Goal: Transaction & Acquisition: Purchase product/service

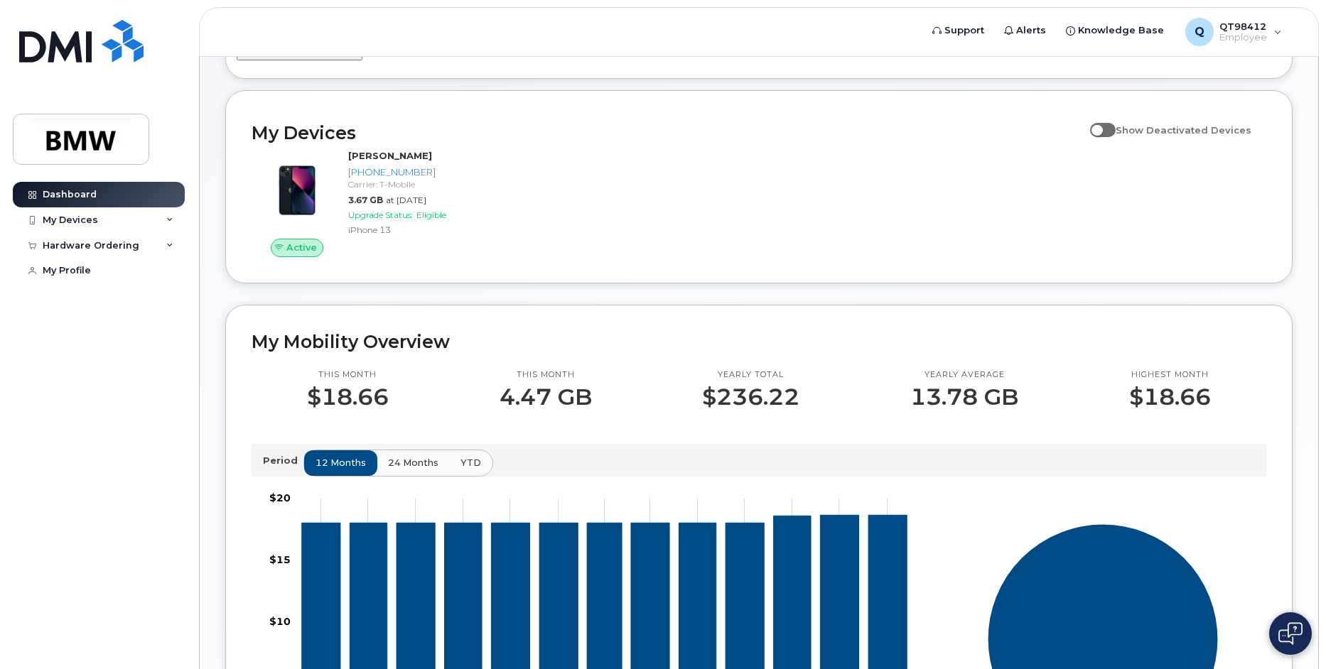
scroll to position [142, 0]
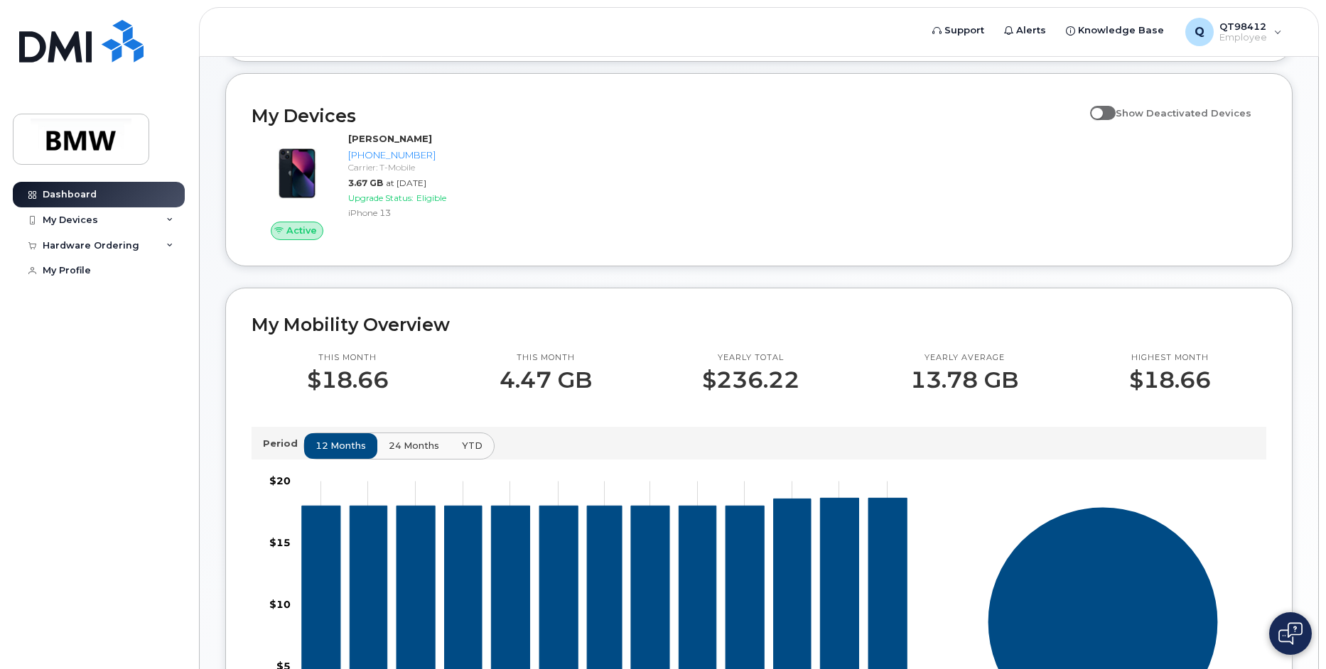
click at [406, 453] on span "24 months" at bounding box center [414, 446] width 50 height 14
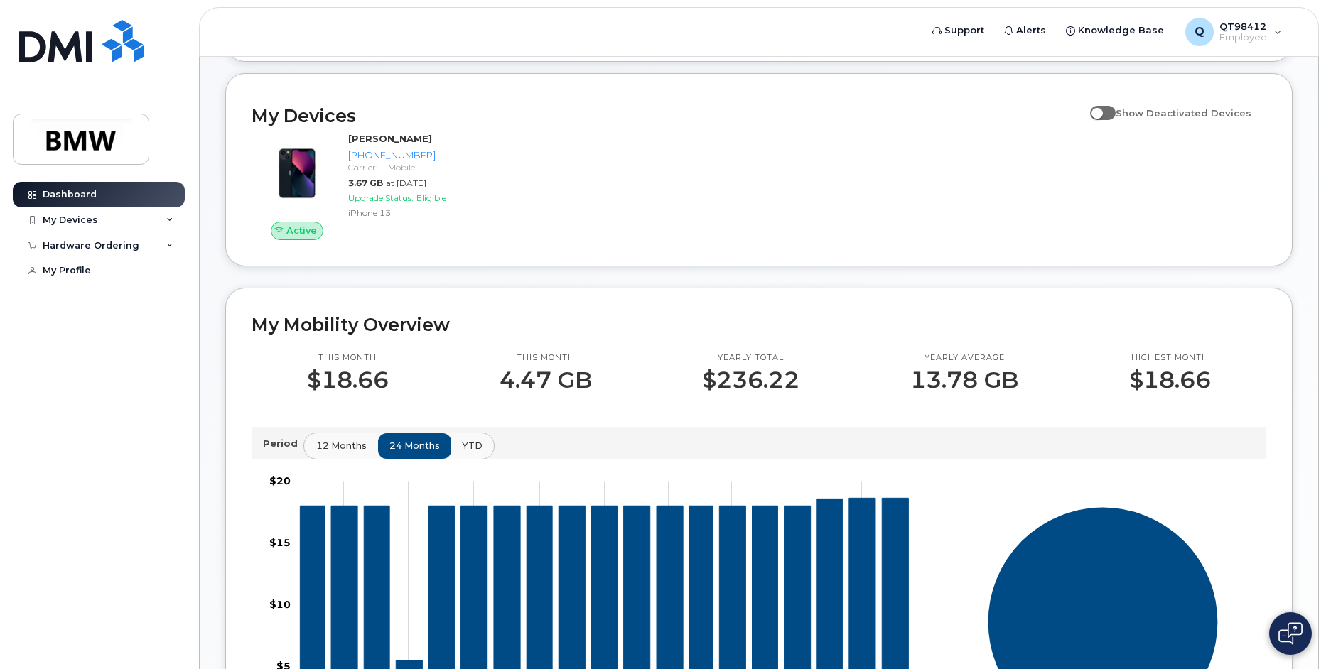
click at [341, 453] on span "12 months" at bounding box center [341, 446] width 50 height 14
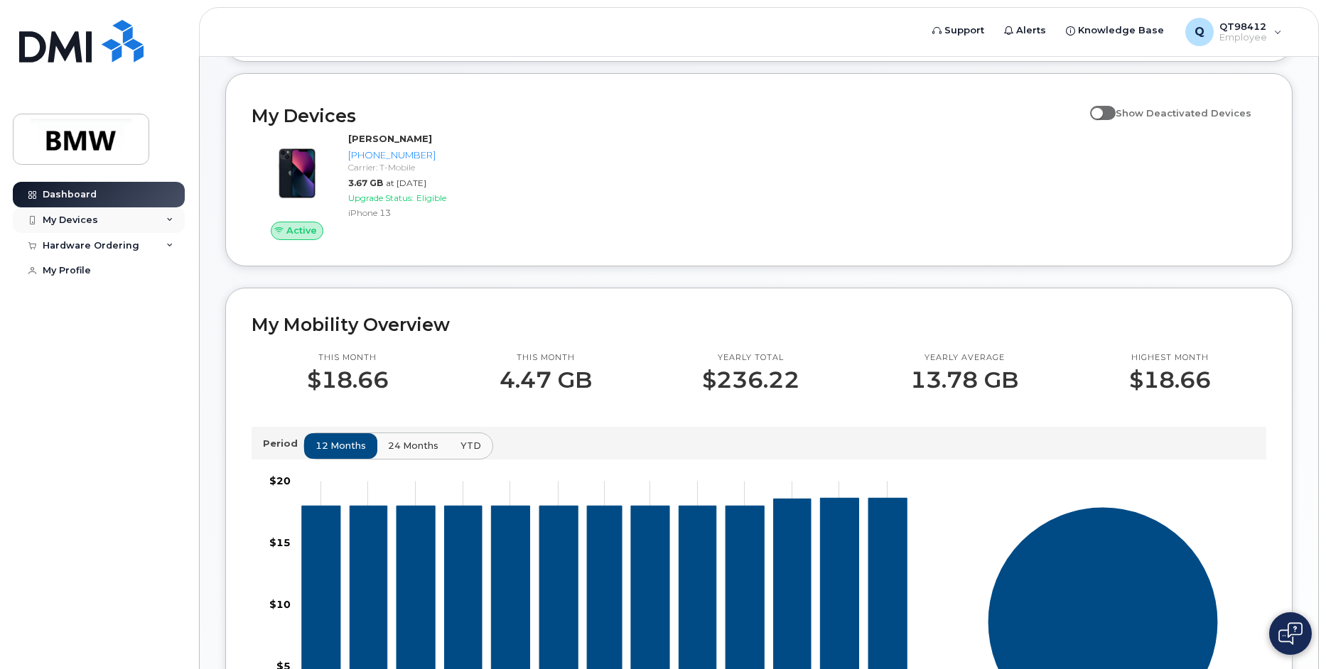
click at [160, 220] on div "My Devices" at bounding box center [99, 220] width 172 height 26
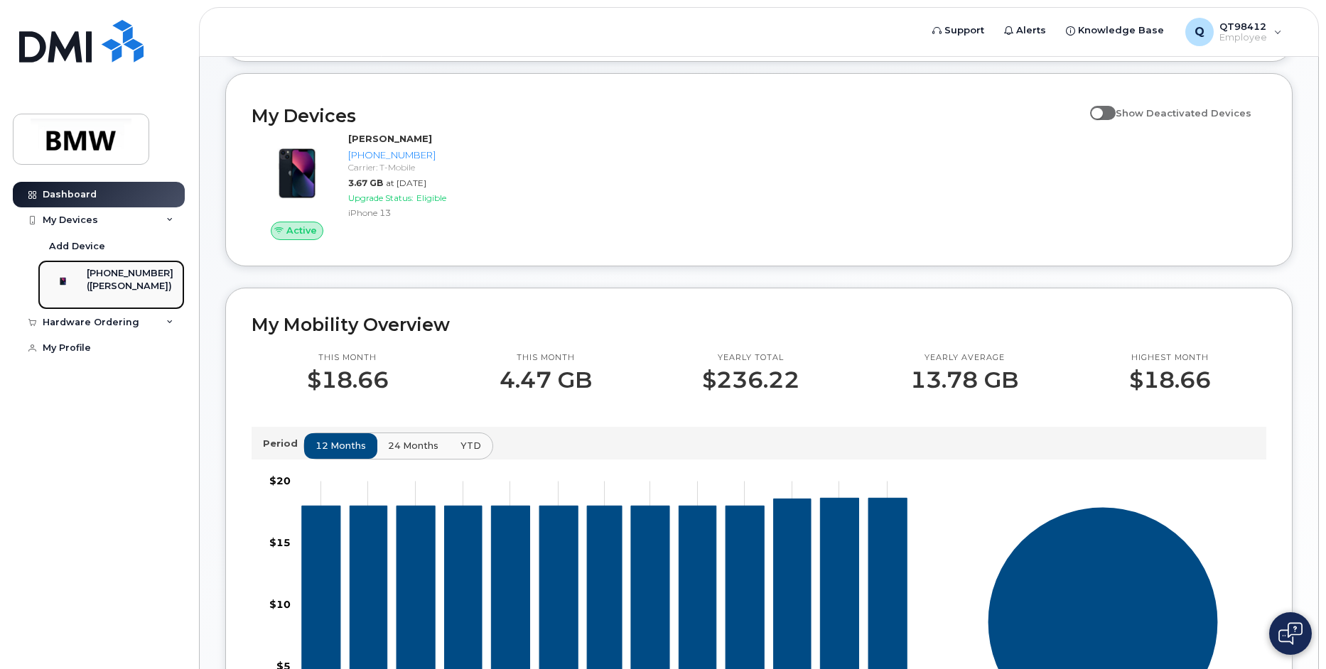
click at [124, 289] on div "([PERSON_NAME])" at bounding box center [130, 286] width 87 height 13
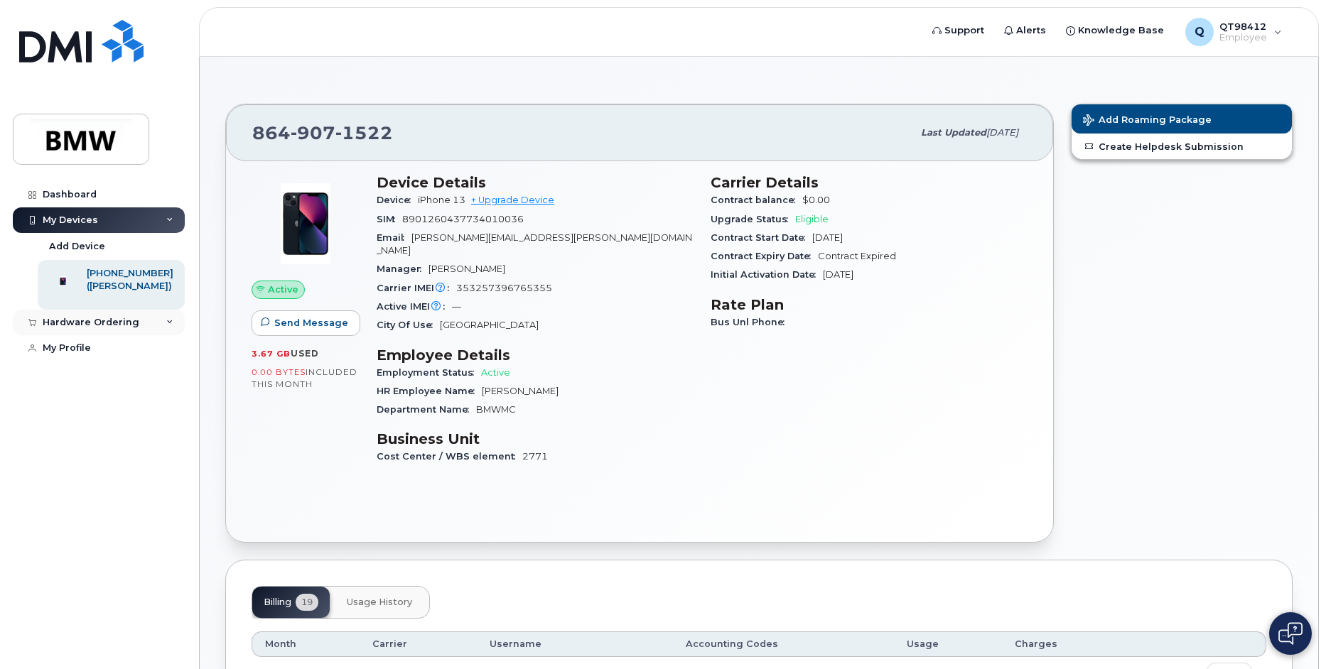
click at [161, 332] on div "Hardware Ordering" at bounding box center [99, 323] width 172 height 26
click at [88, 355] on div "New Order" at bounding box center [76, 349] width 54 height 13
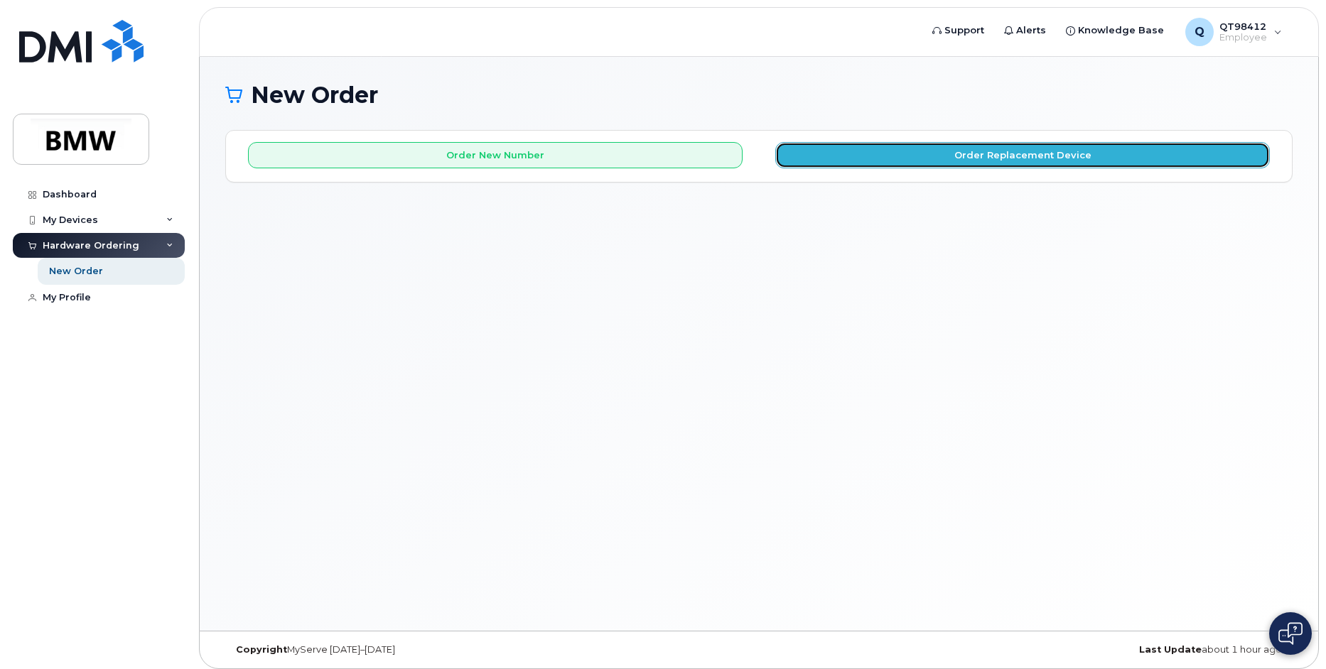
click at [811, 145] on button "Order Replacement Device" at bounding box center [1022, 155] width 495 height 26
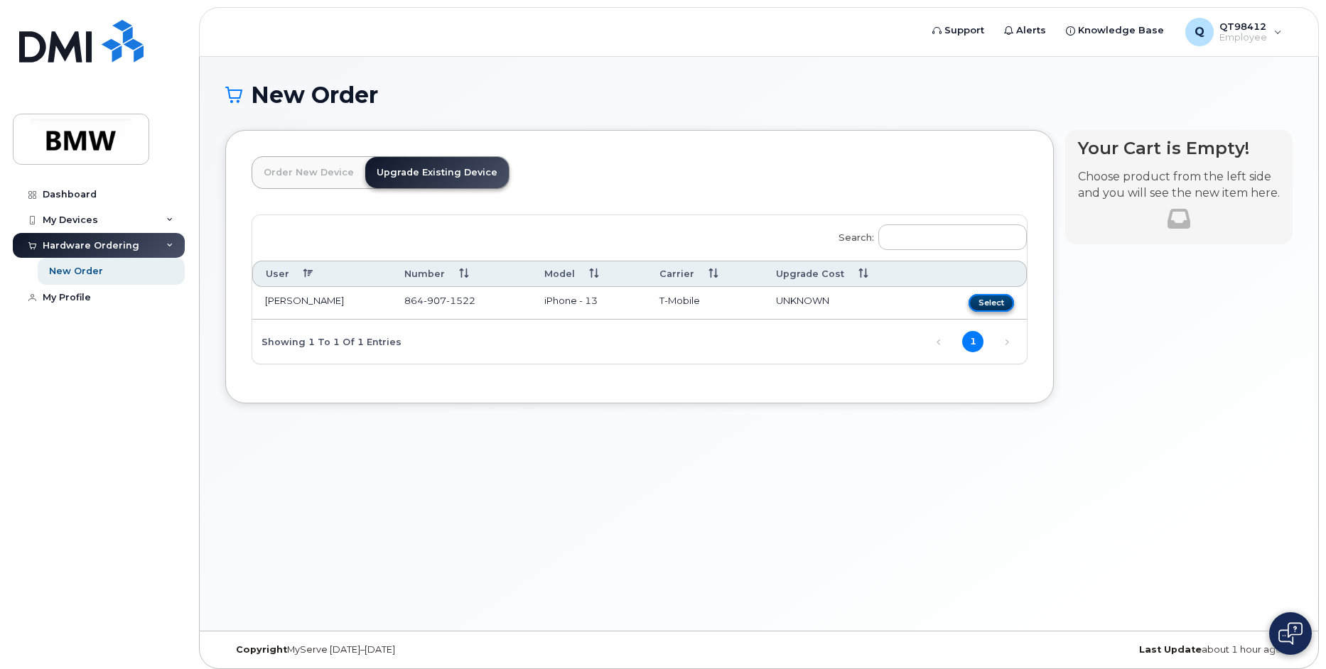
click at [993, 301] on button "Select" at bounding box center [991, 303] width 45 height 18
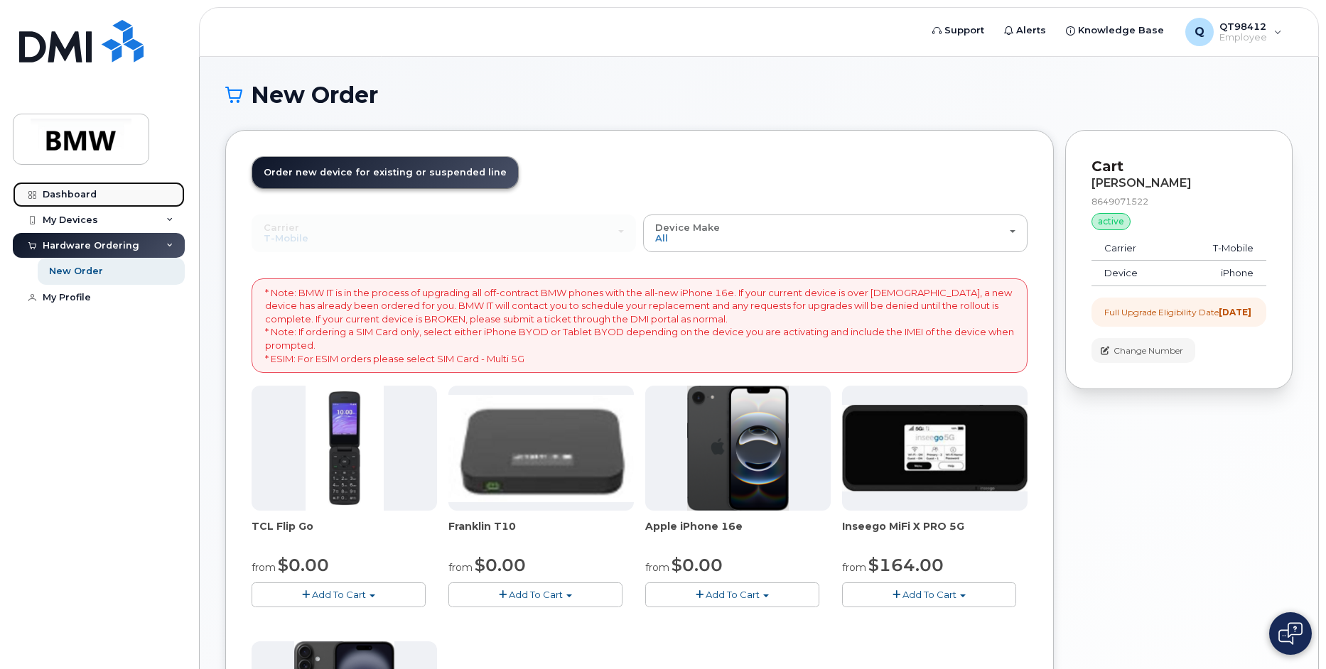
click at [77, 200] on link "Dashboard" at bounding box center [99, 195] width 172 height 26
